Goal: Transaction & Acquisition: Purchase product/service

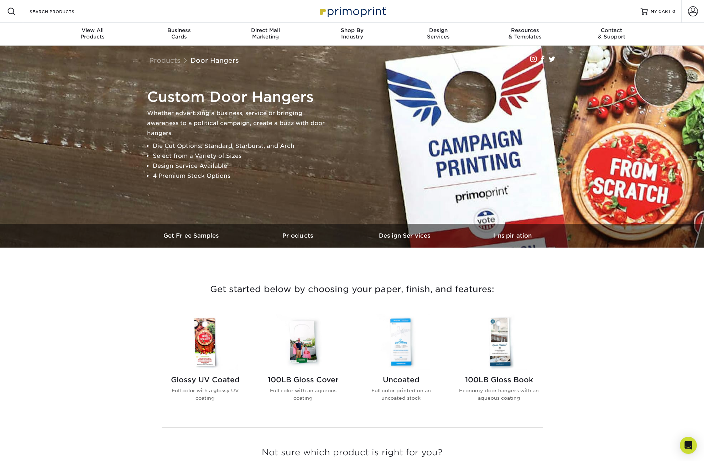
click at [323, 14] on img at bounding box center [352, 11] width 71 height 15
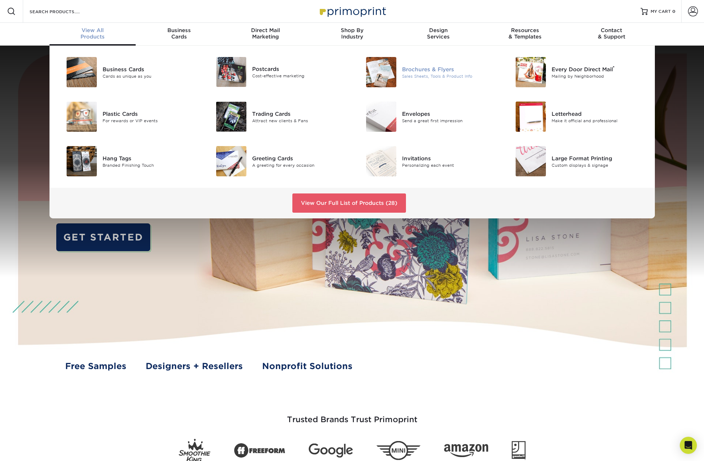
click at [432, 69] on div "Brochures & Flyers" at bounding box center [449, 69] width 94 height 8
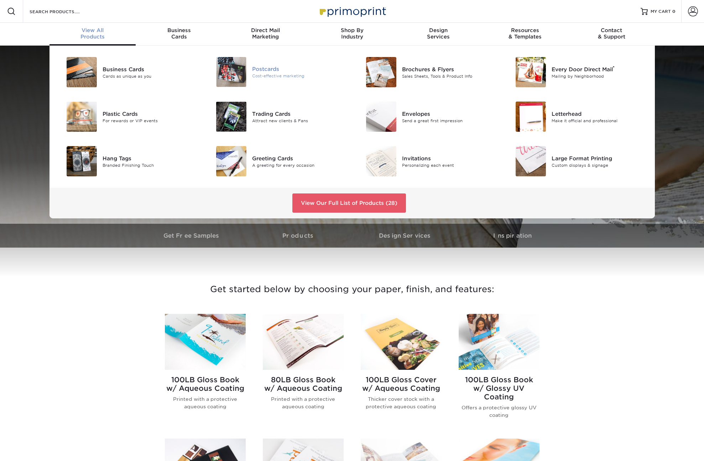
click at [256, 68] on div "Postcards" at bounding box center [299, 69] width 94 height 8
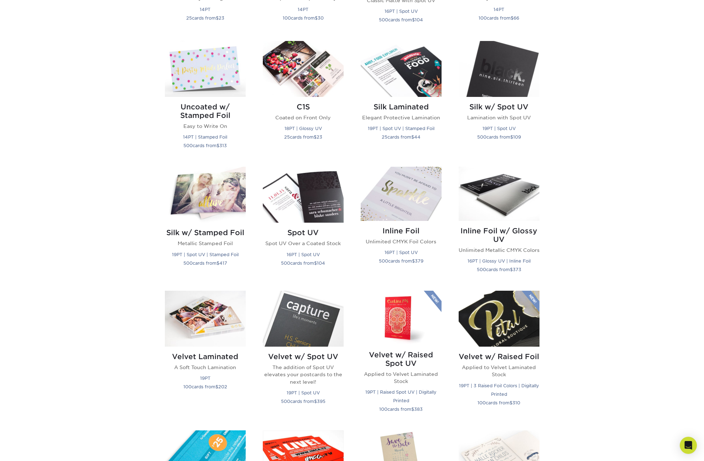
scroll to position [439, 0]
click at [137, 198] on div "Get started below by choosing your paper, finish, and features: Filtered Matche…" at bounding box center [352, 303] width 704 height 954
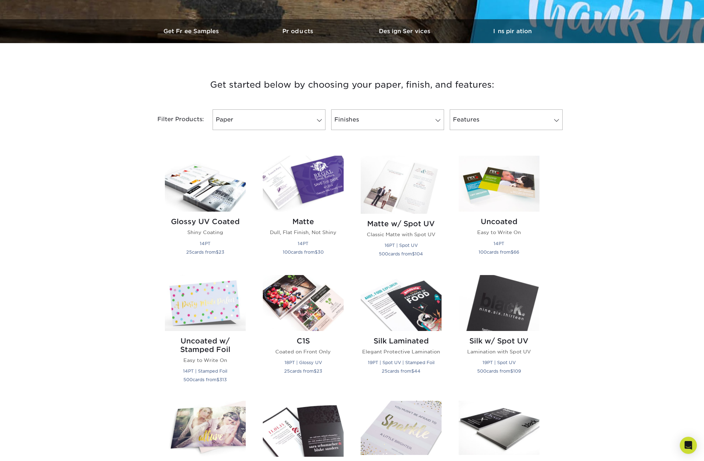
scroll to position [201, 0]
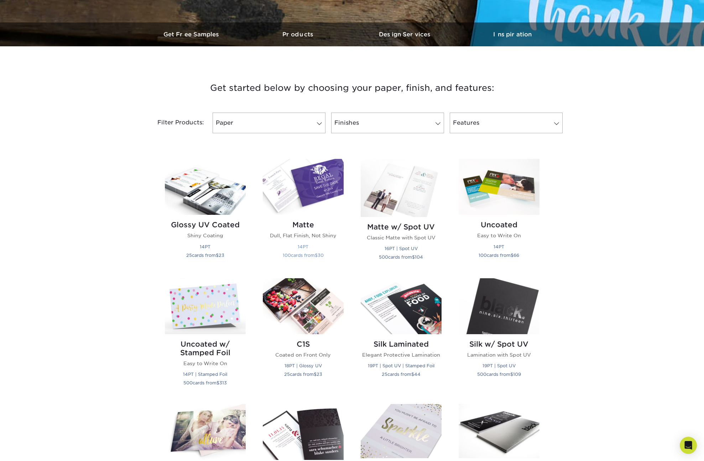
click at [320, 193] on img at bounding box center [303, 187] width 81 height 56
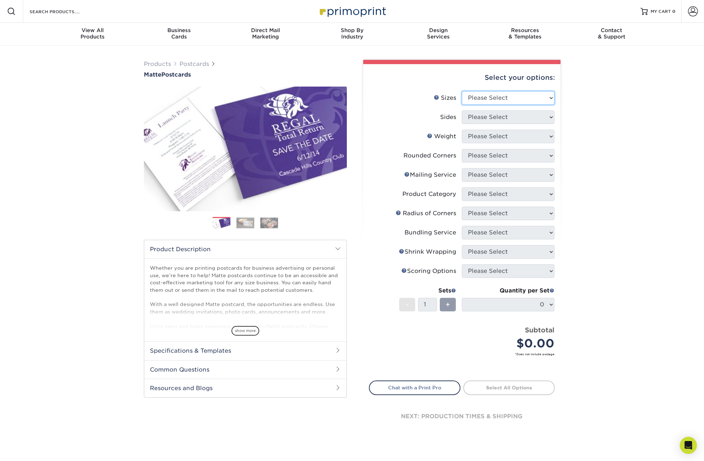
click at [496, 99] on select "Please Select 1.5" x 7" 2" x 4" 2" x 6" 2" x 7" 2" x 8" 2.12" x 5.5" 2.125" x 5…" at bounding box center [508, 98] width 93 height 14
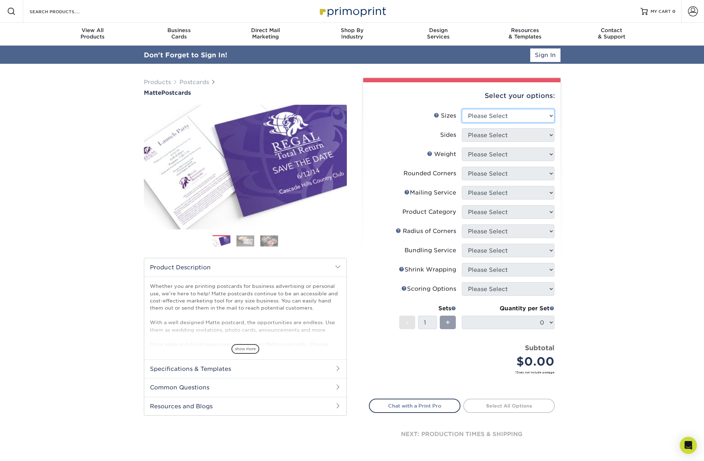
select select "5.50x8.50"
click at [462, 109] on select "Please Select 1.5" x 7" 2" x 4" 2" x 6" 2" x 7" 2" x 8" 2.12" x 5.5" 2.125" x 5…" at bounding box center [508, 116] width 93 height 14
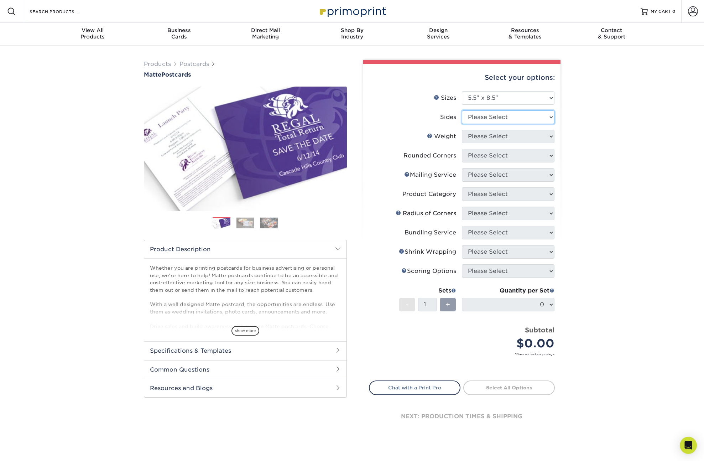
click at [505, 119] on select "Please Select Print Both Sides Print Front Only" at bounding box center [508, 117] width 93 height 14
select select "13abbda7-1d64-4f25-8bb2-c179b224825d"
click at [462, 110] on select "Please Select Print Both Sides Print Front Only" at bounding box center [508, 117] width 93 height 14
click at [505, 136] on select "Please Select 14PT 16PT" at bounding box center [508, 137] width 93 height 14
select select "14PT"
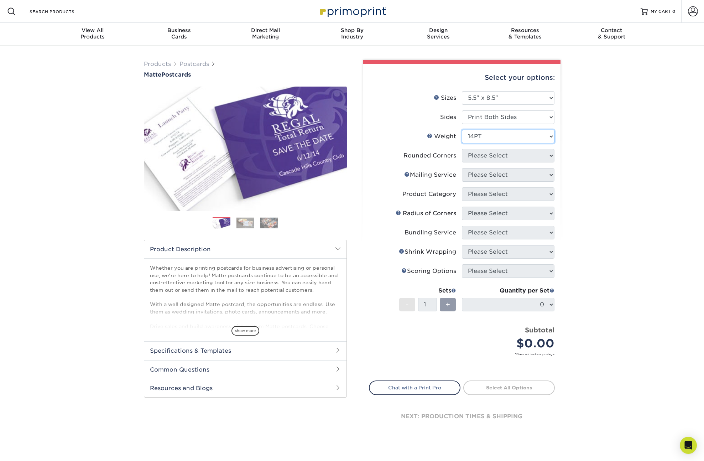
click at [462, 130] on select "Please Select 14PT 16PT" at bounding box center [508, 137] width 93 height 14
